Goal: Complete application form

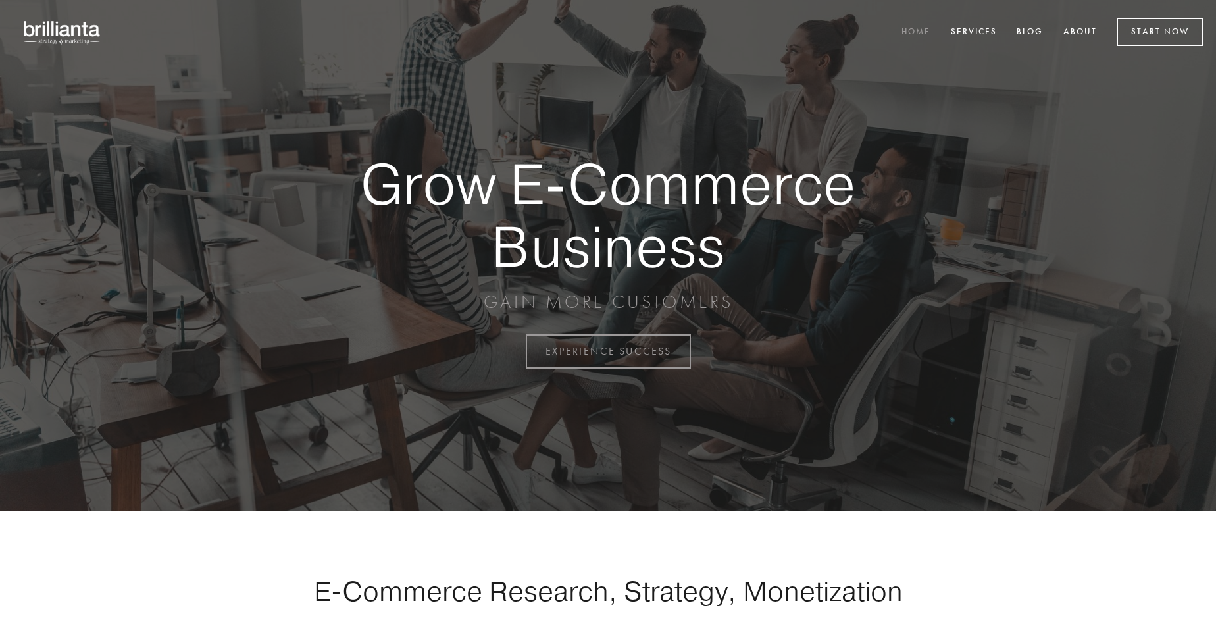
scroll to position [3449, 0]
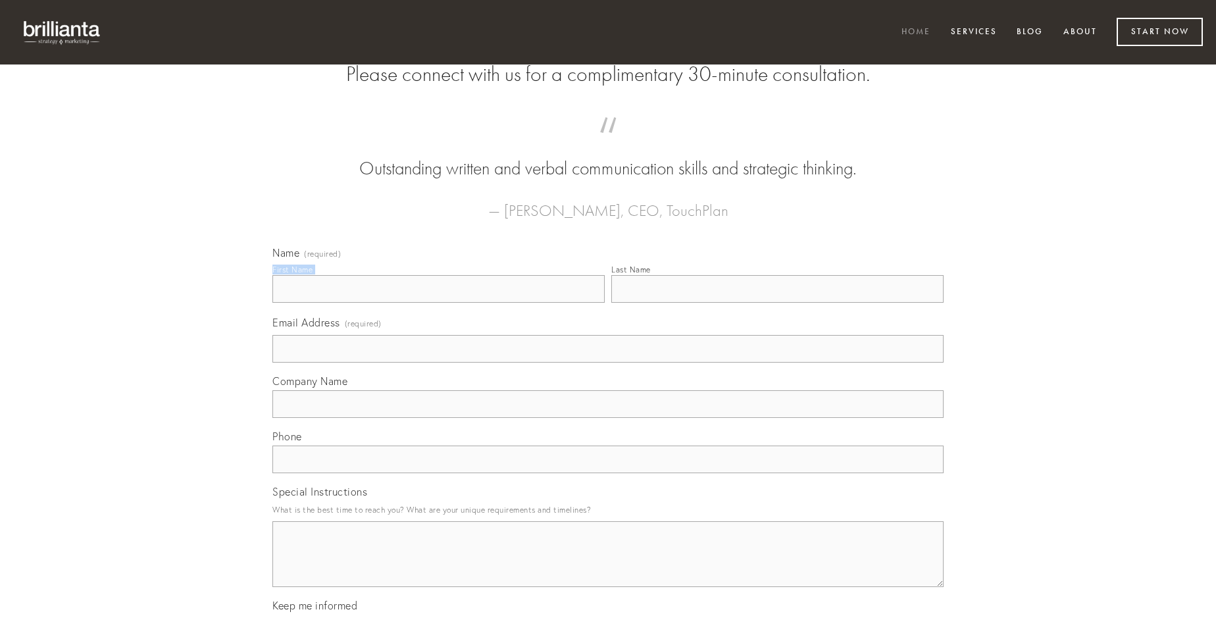
type input "[PERSON_NAME]"
click at [777, 303] on input "Last Name" at bounding box center [777, 289] width 332 height 28
type input "[PERSON_NAME]"
click at [608, 363] on input "Email Address (required)" at bounding box center [607, 349] width 671 height 28
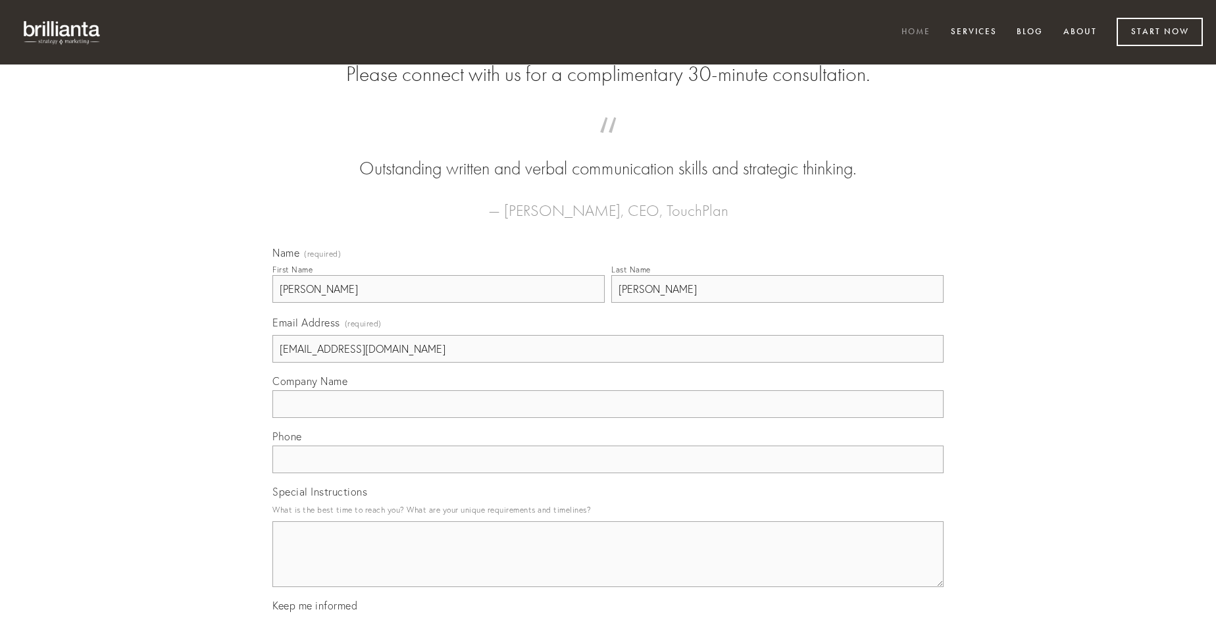
type input "[EMAIL_ADDRESS][DOMAIN_NAME]"
click at [608, 418] on input "Company Name" at bounding box center [607, 404] width 671 height 28
type input "victoria"
click at [608, 473] on input "text" at bounding box center [607, 459] width 671 height 28
click at [608, 566] on textarea "Special Instructions" at bounding box center [607, 554] width 671 height 66
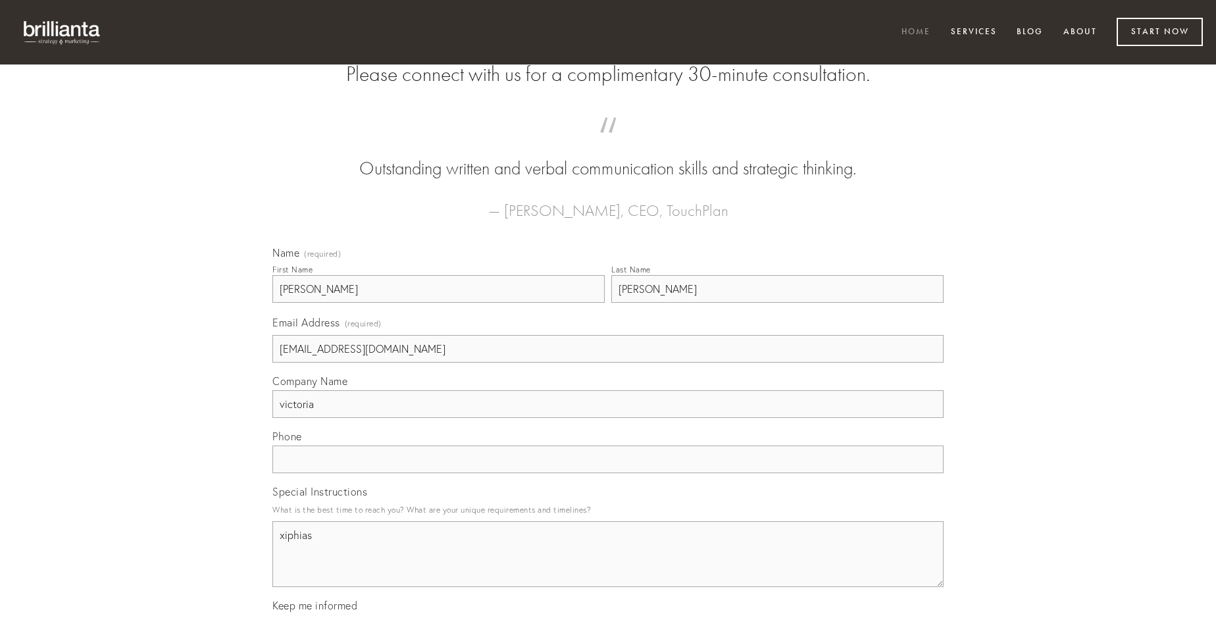
type textarea "xiphias"
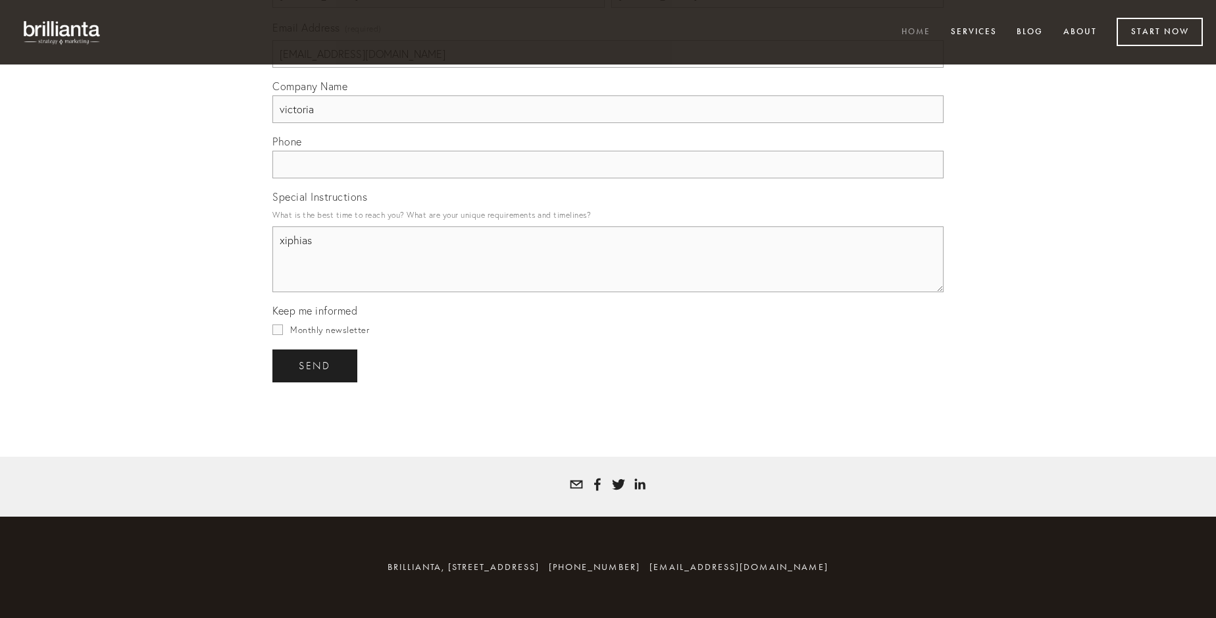
click at [316, 365] on span "send" at bounding box center [315, 366] width 32 height 12
